Goal: Information Seeking & Learning: Learn about a topic

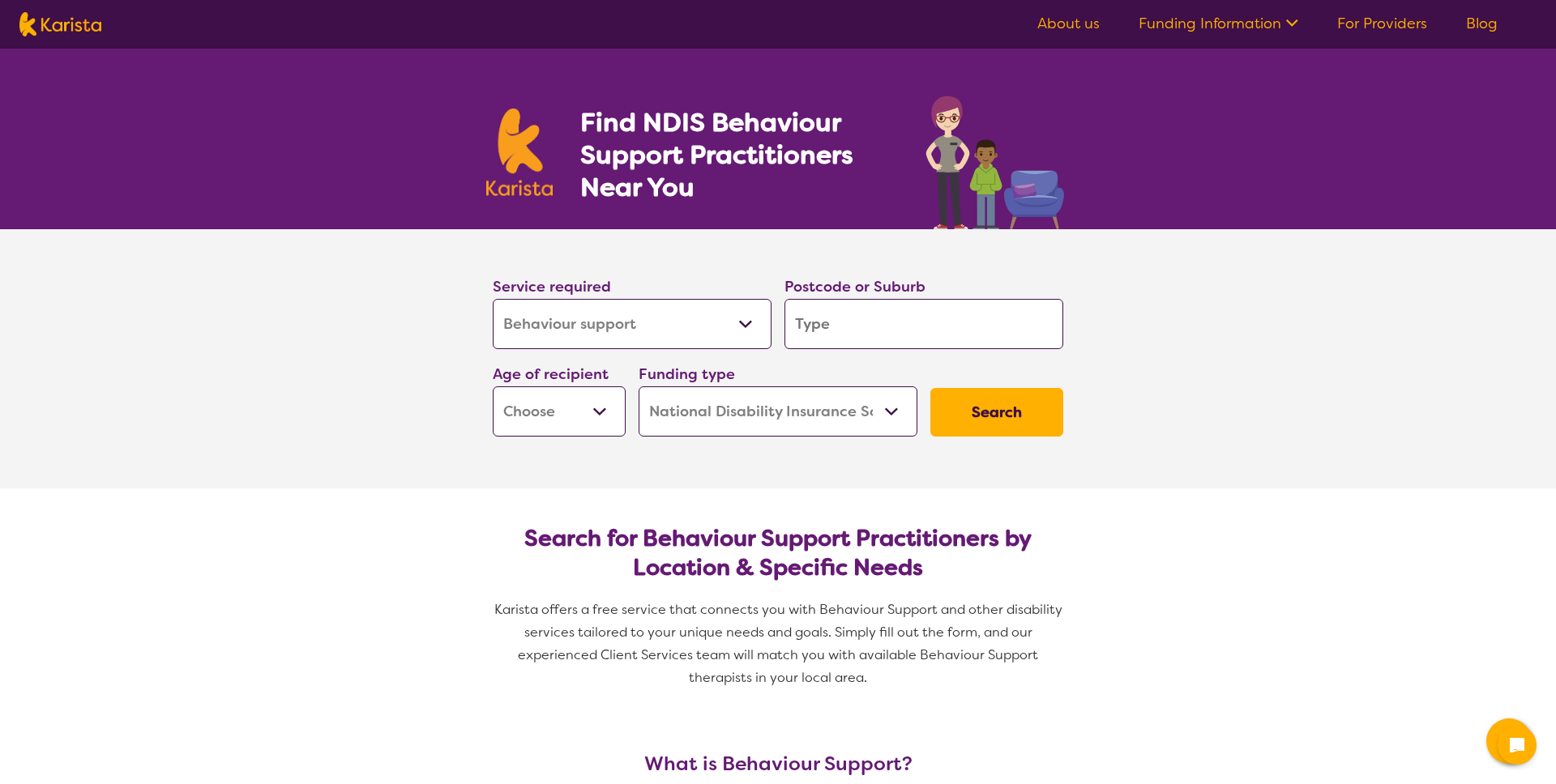
select select "Behaviour support"
select select "NDIS"
select select "Behaviour support"
select select "NDIS"
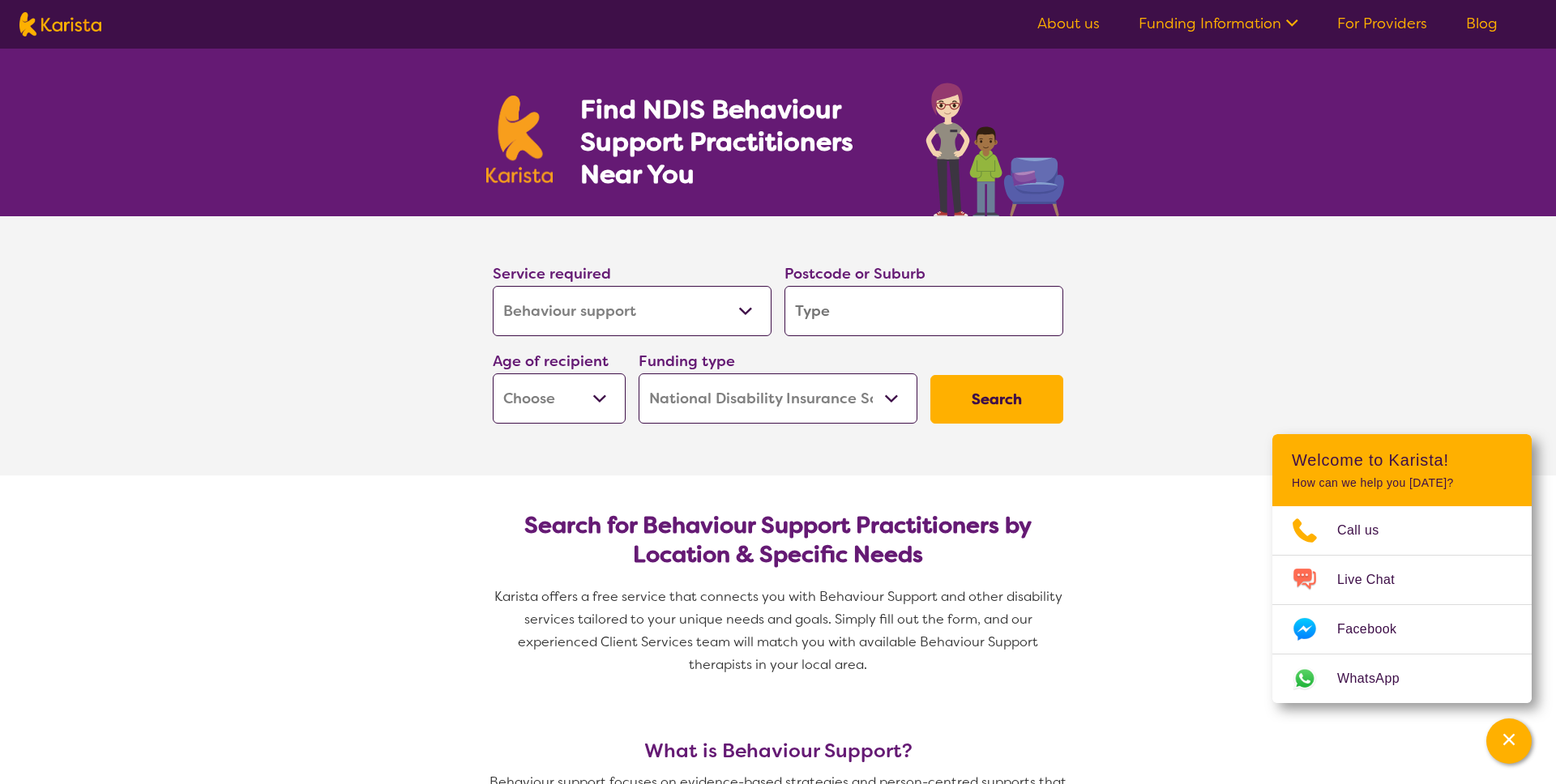
click at [710, 302] on select "Allied Health Assistant Assessment ([MEDICAL_DATA] or [MEDICAL_DATA]) Behaviour…" at bounding box center [632, 311] width 279 height 50
click at [908, 332] on input "search" at bounding box center [923, 311] width 279 height 50
type input "2"
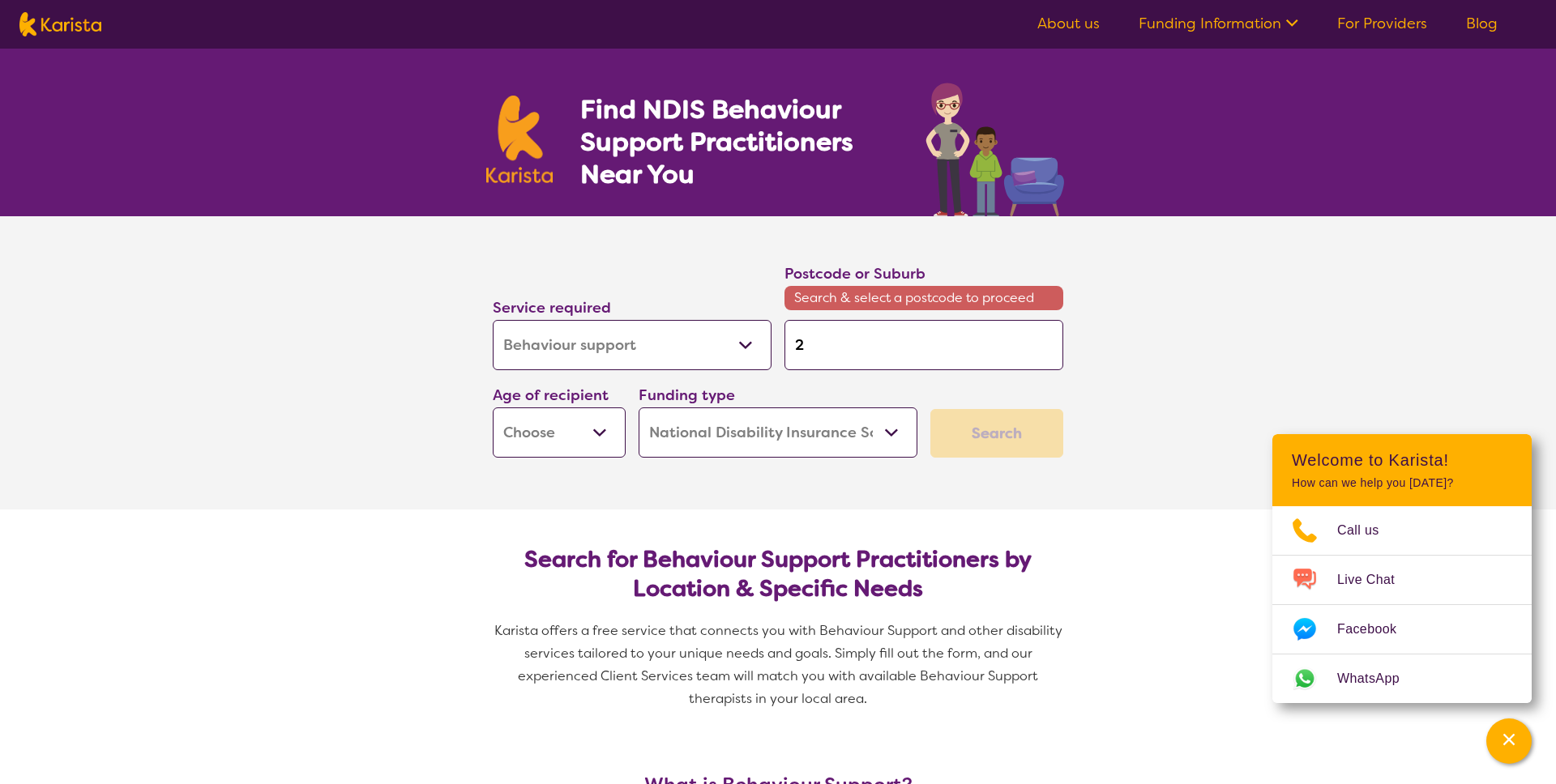
type input "22"
type input "2"
type input "25"
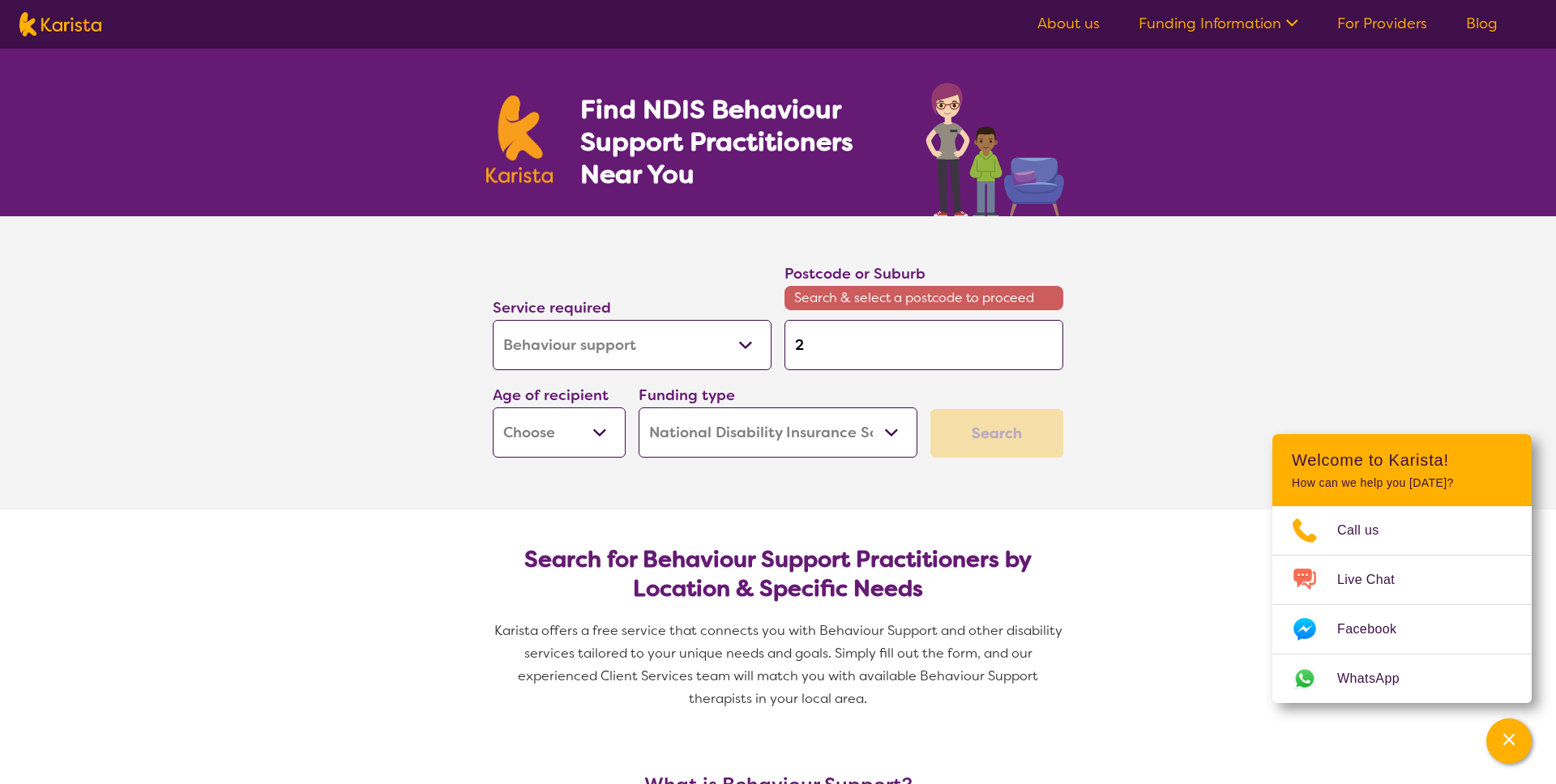
type input "25"
type input "252"
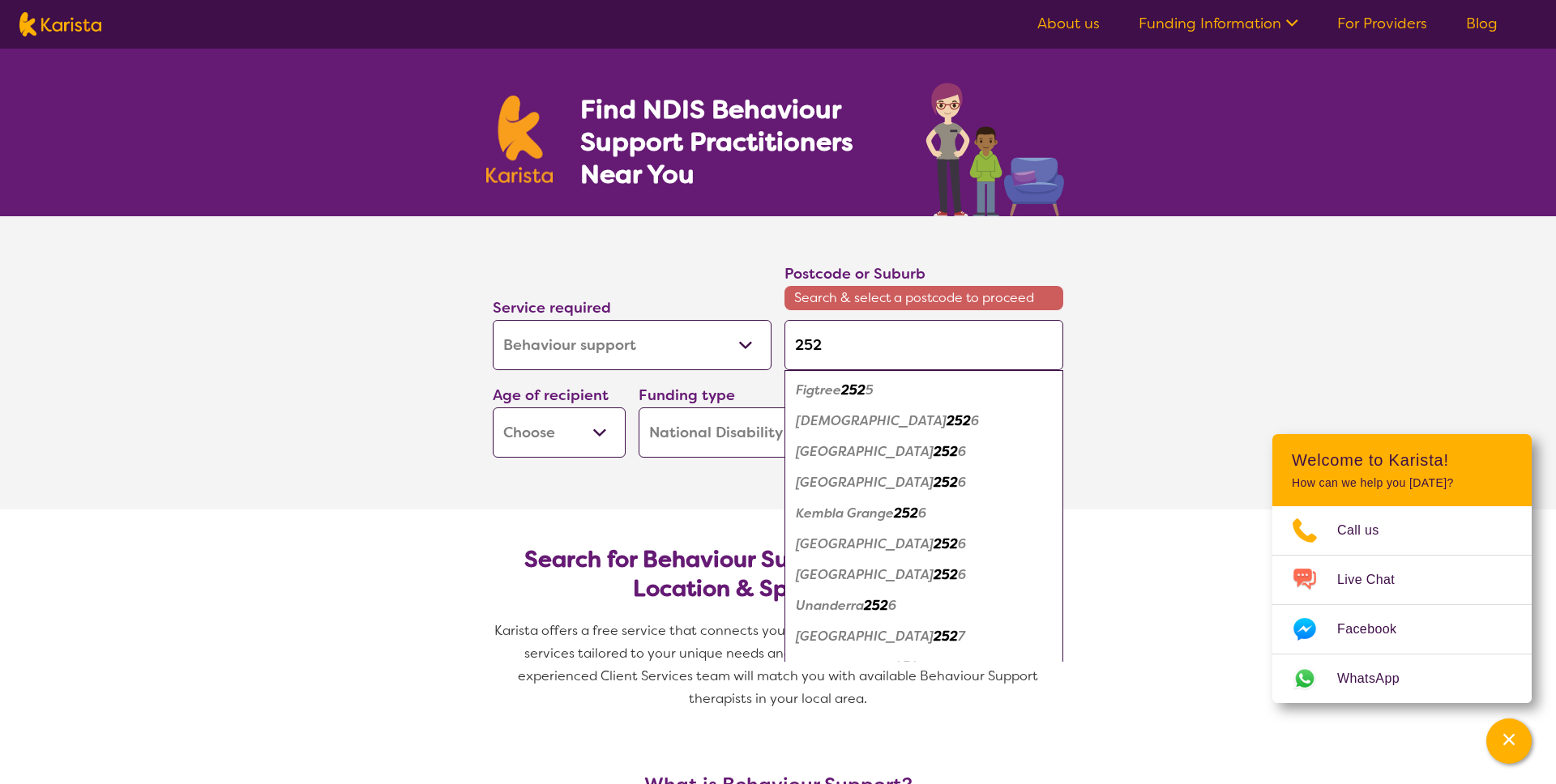
type input "2527"
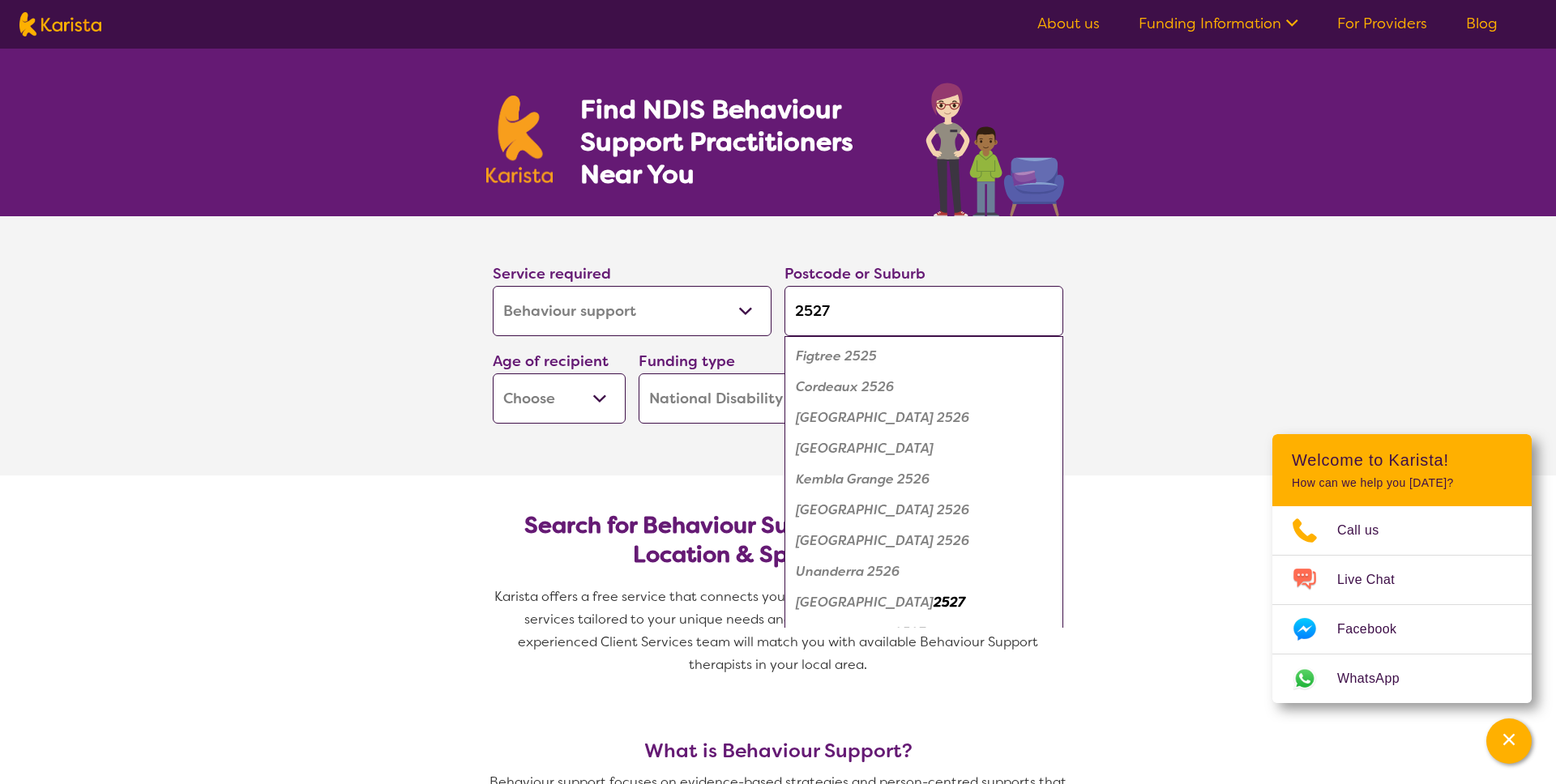
type input "2527"
click at [538, 389] on select "Early Childhood - 0 to 9 Child - 10 to 11 Adolescent - 12 to 17 Adult - 18 to 6…" at bounding box center [559, 398] width 133 height 50
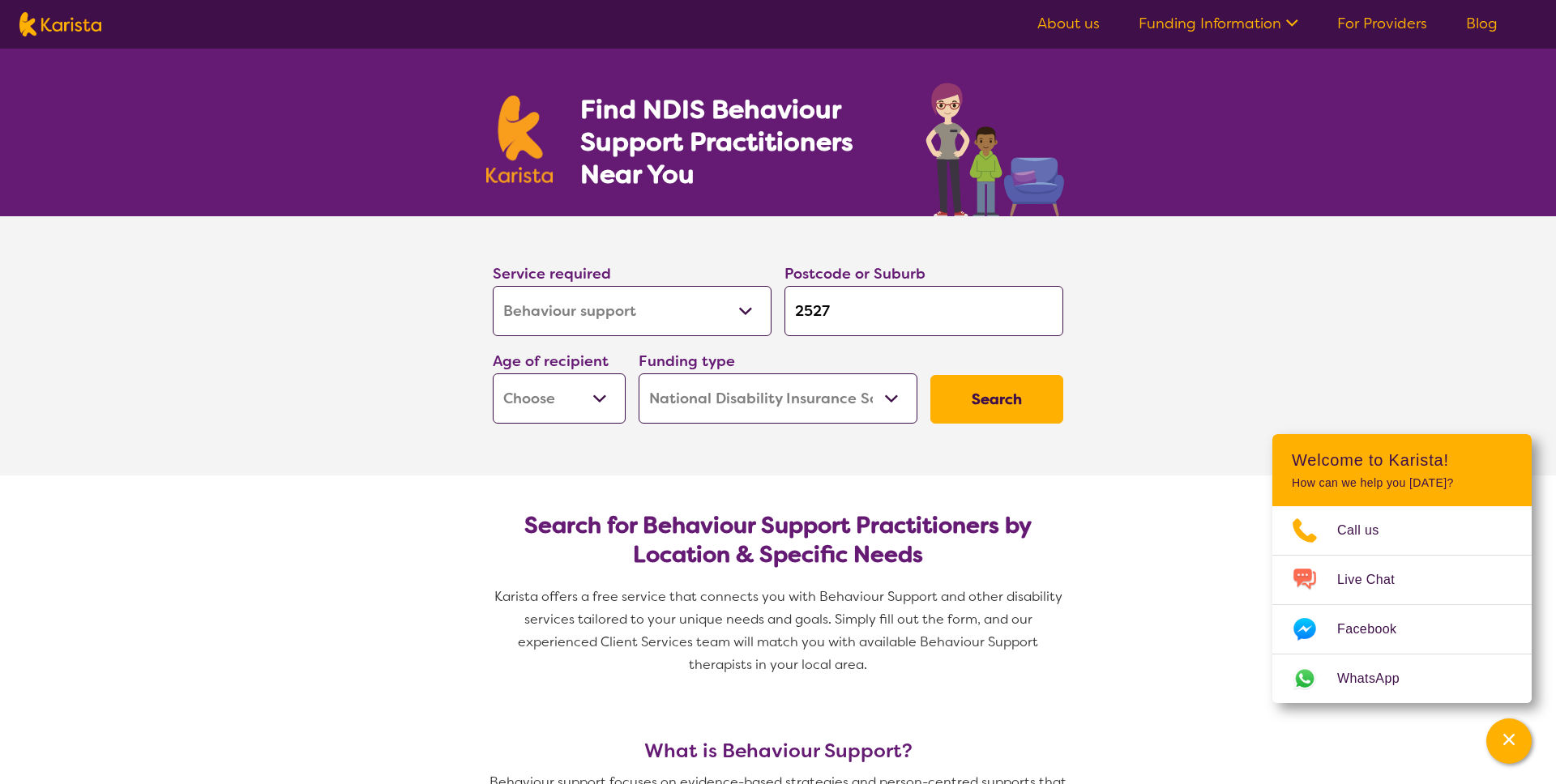
select select "EC"
click at [493, 373] on select "Early Childhood - 0 to 9 Child - 10 to 11 Adolescent - 12 to 17 Adult - 18 to 6…" at bounding box center [559, 398] width 133 height 50
select select "EC"
click at [766, 390] on select "Home Care Package (HCP) National Disability Insurance Scheme (NDIS) I don't know" at bounding box center [778, 398] width 279 height 50
select select "i-don-t-know"
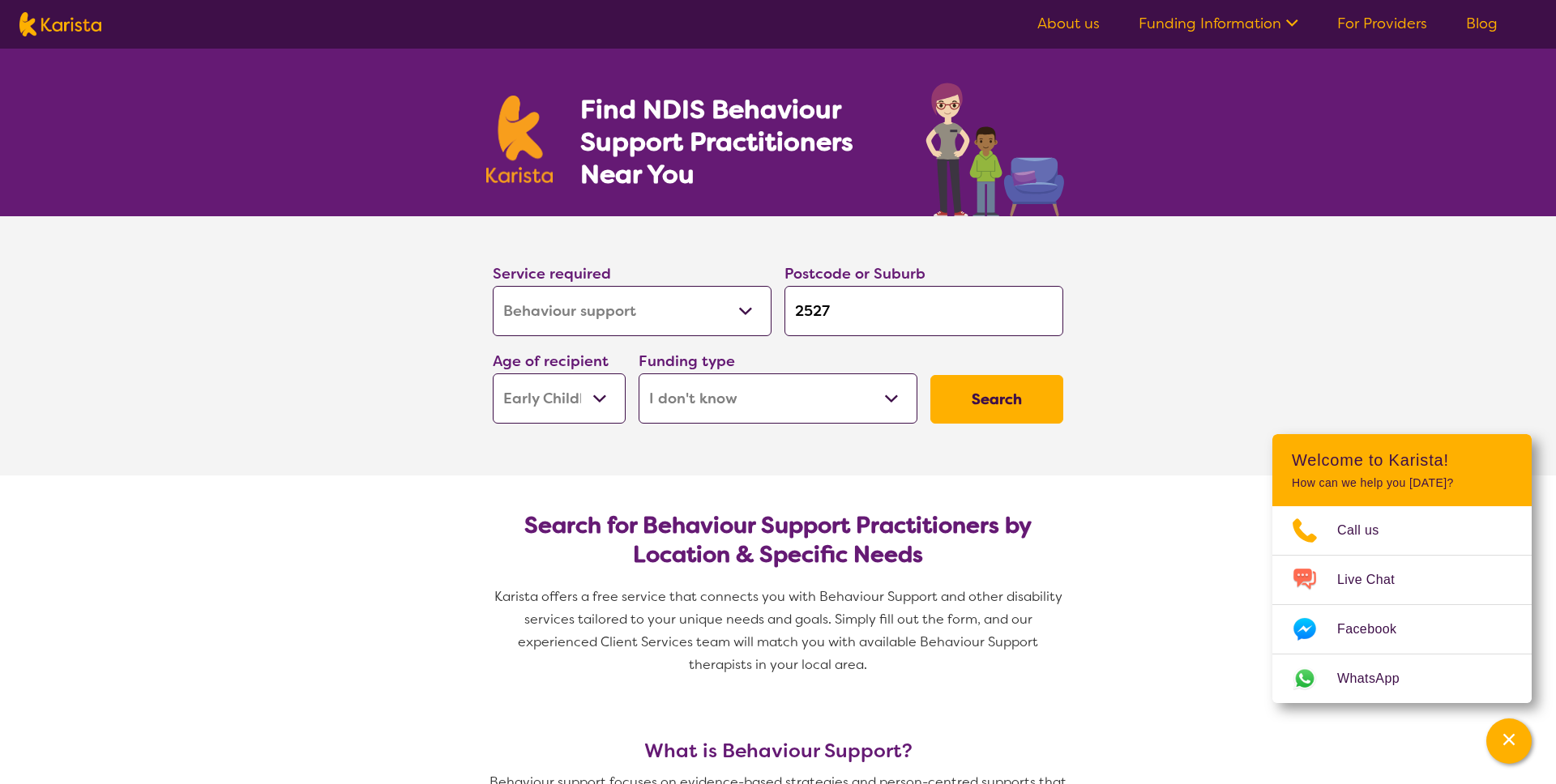
click at [639, 373] on select "Home Care Package (HCP) National Disability Insurance Scheme (NDIS) I don't know" at bounding box center [778, 398] width 279 height 50
select select "i-don-t-know"
click at [1000, 395] on button "Search" at bounding box center [997, 399] width 133 height 48
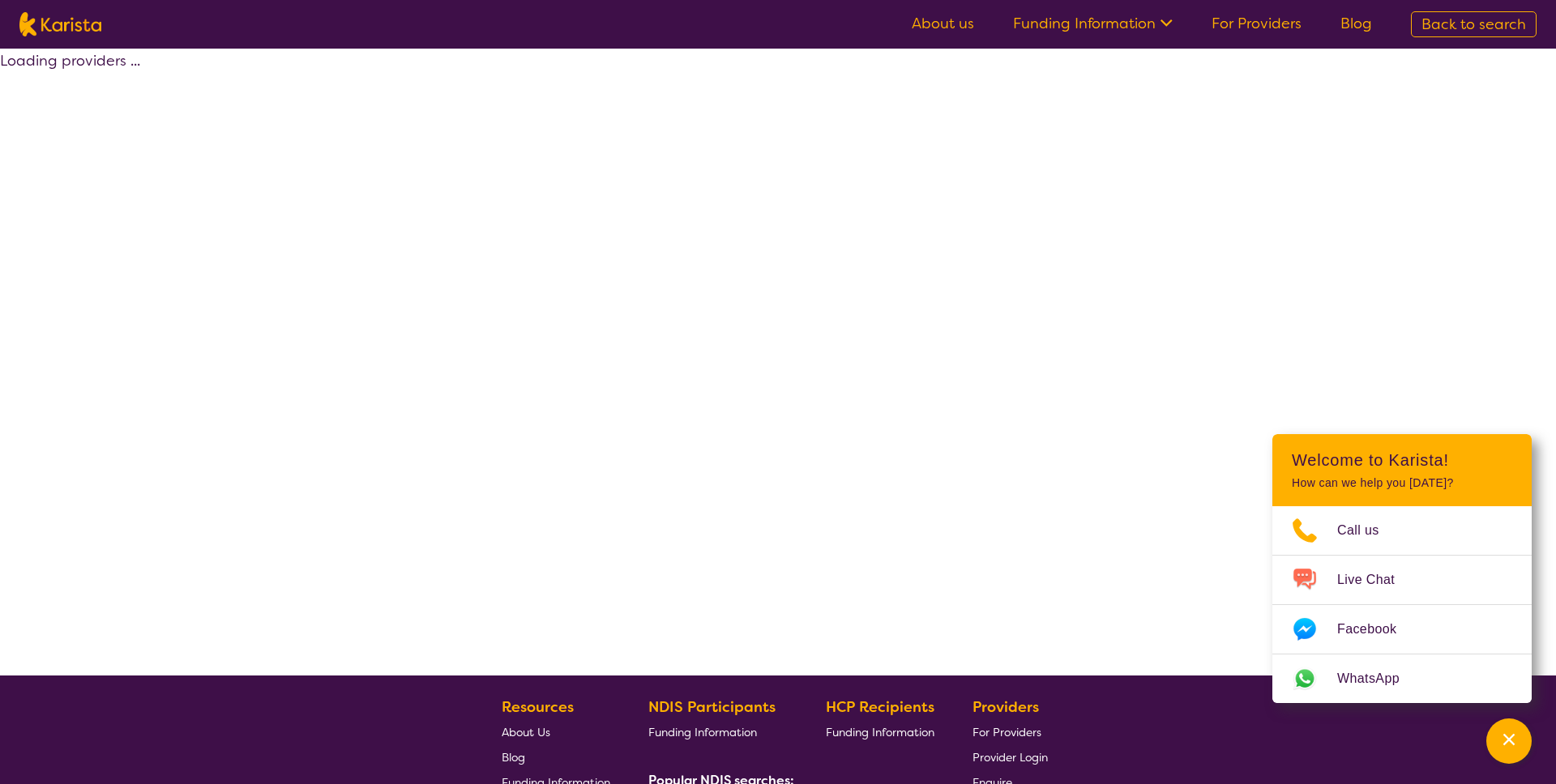
select select "Behaviour support"
select select "EC"
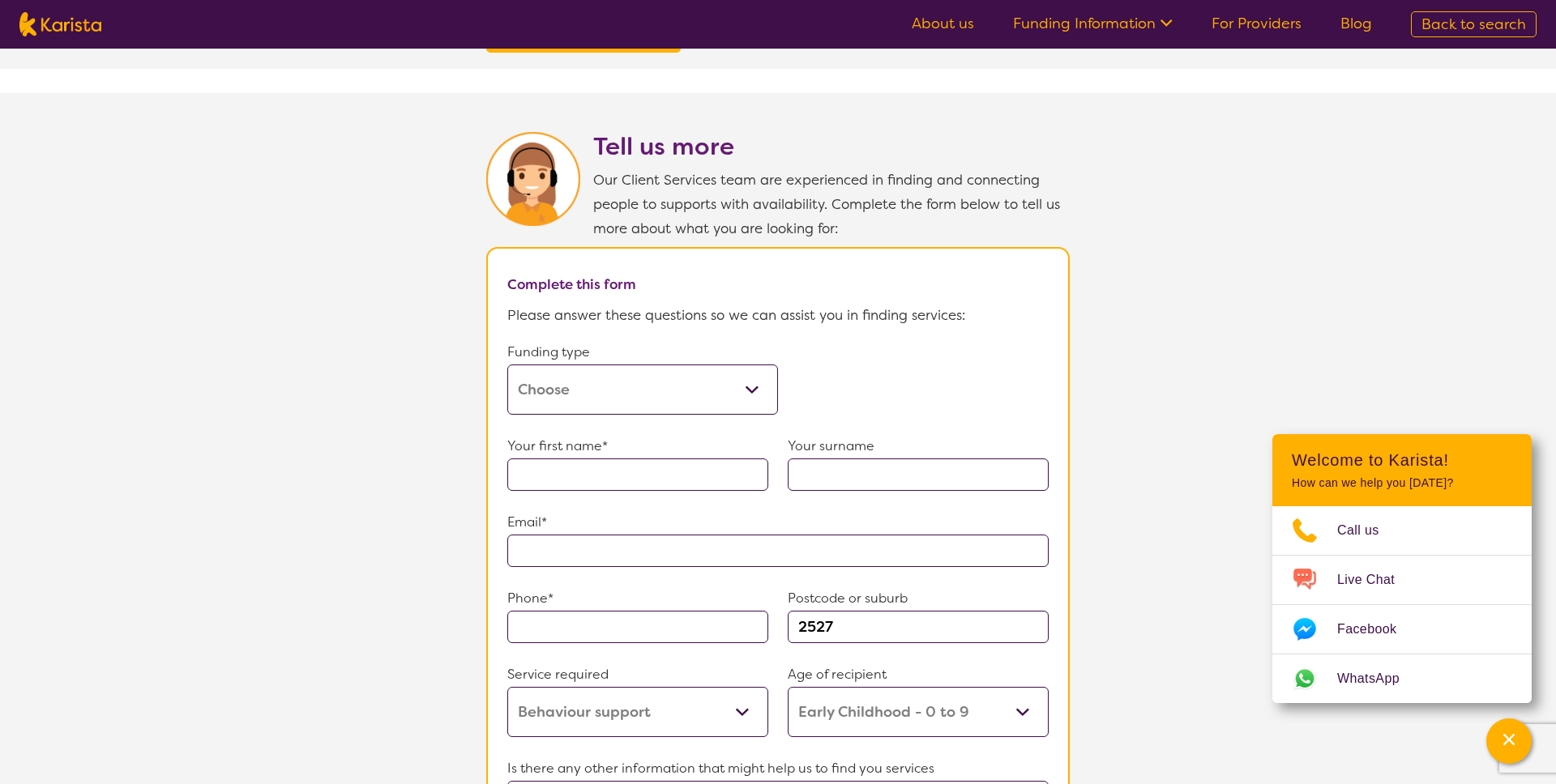
scroll to position [747, 0]
select select "Behaviour support"
select select "EC"
select select "NDIS"
select select "Behaviour support"
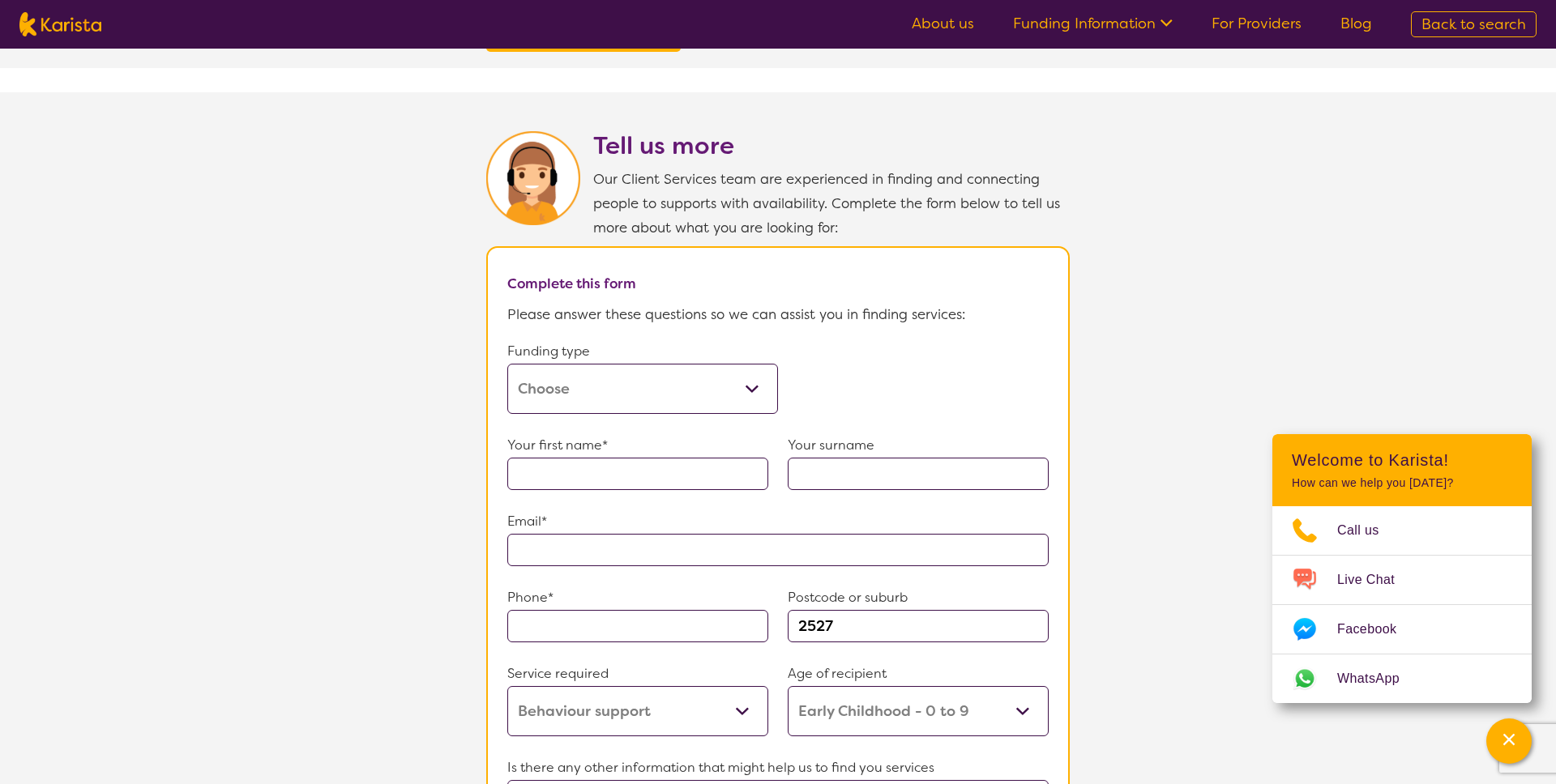
select select "EC"
select select "NDIS"
